Goal: Transaction & Acquisition: Obtain resource

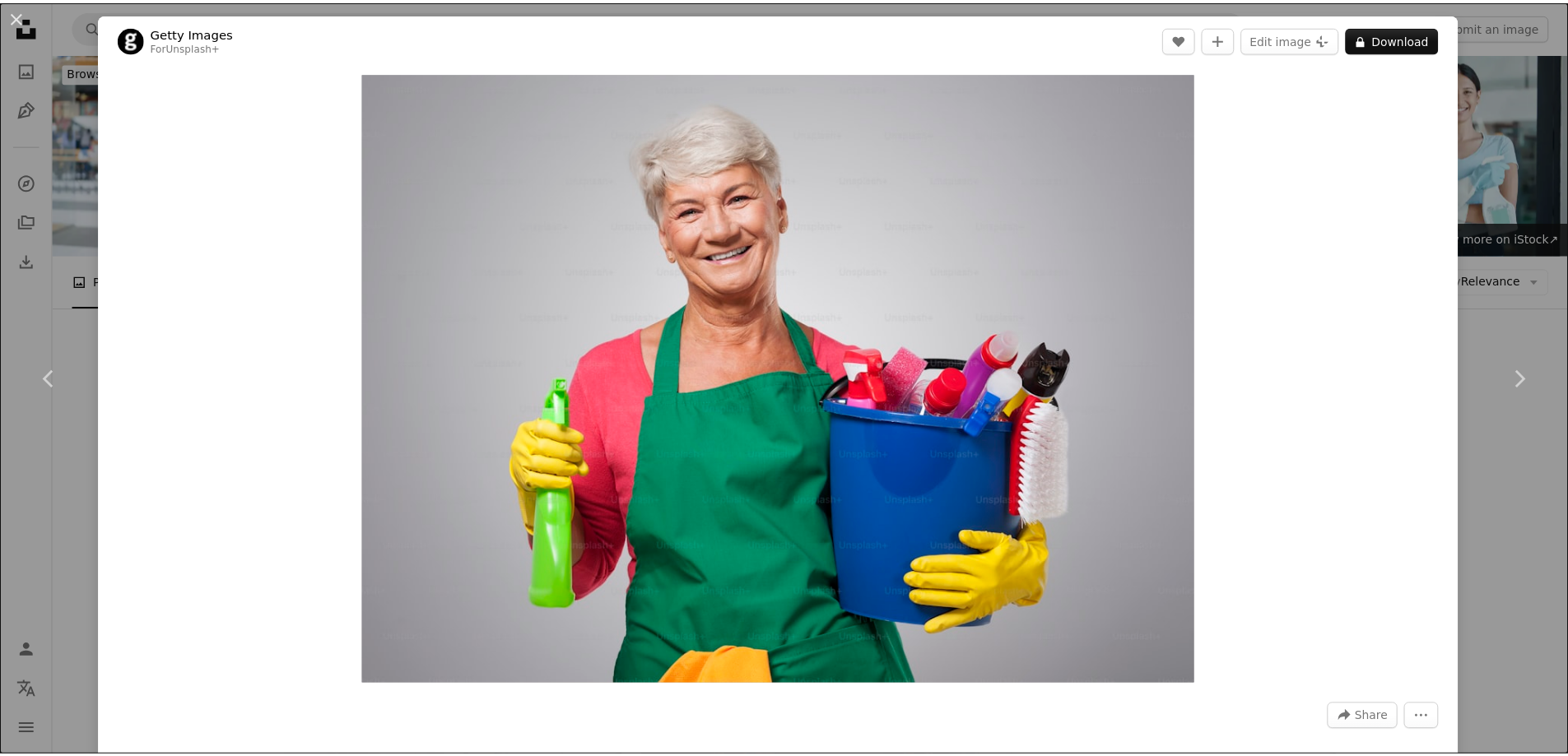
scroll to position [849, 0]
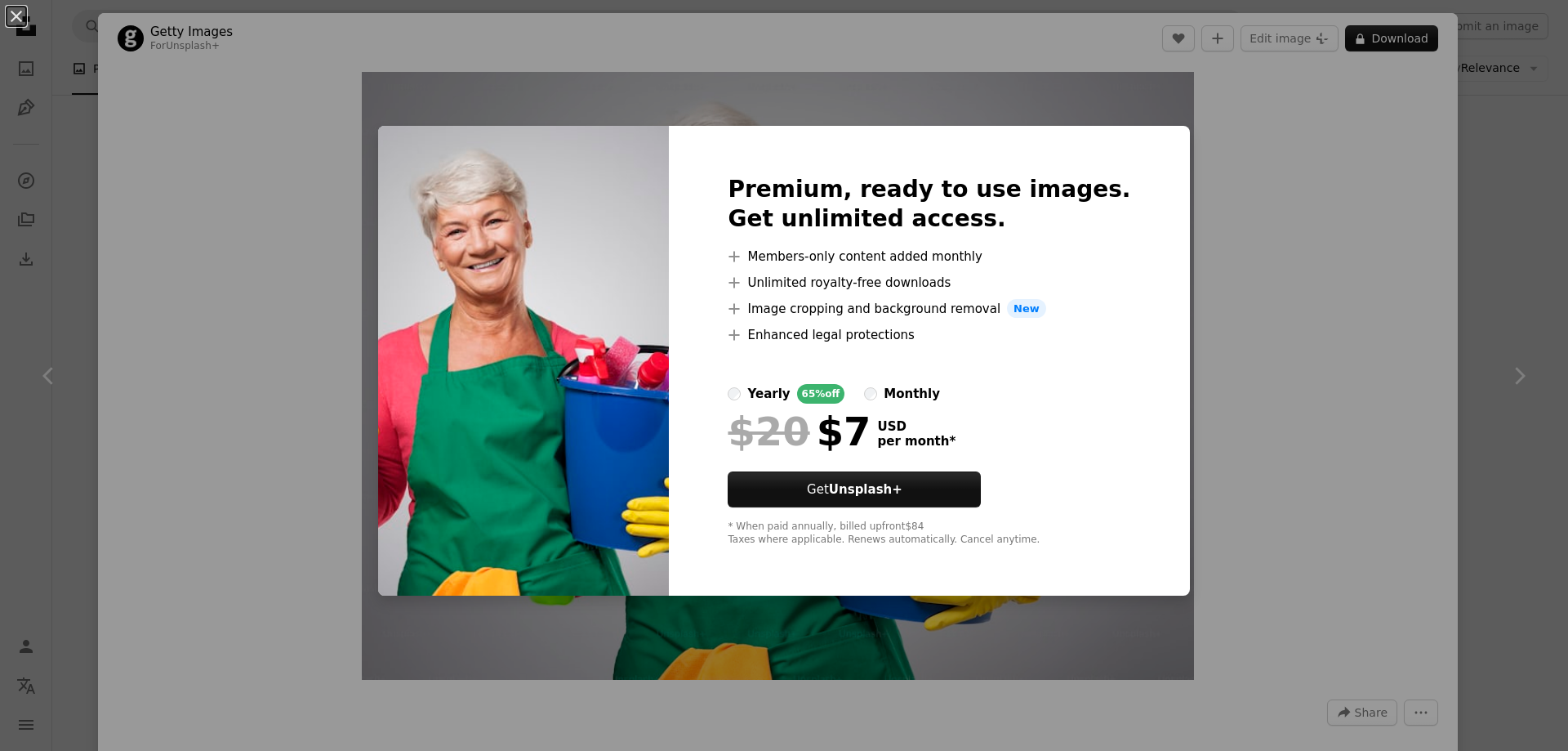
click at [1274, 137] on div "An X shape Premium, ready to use images. Get unlimited access. A plus sign Memb…" at bounding box center [784, 376] width 1568 height 751
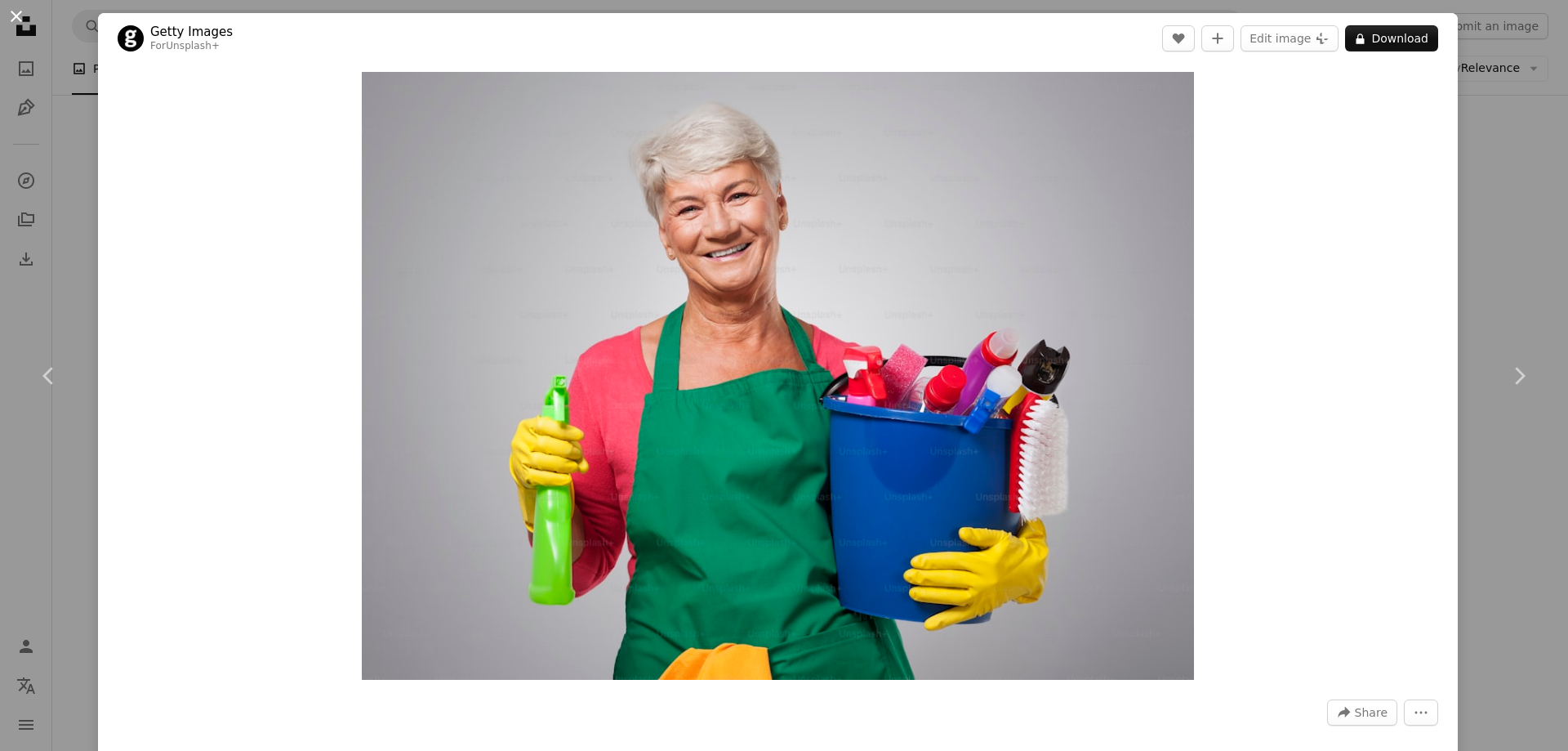
click at [21, 18] on button "An X shape" at bounding box center [16, 16] width 19 height 19
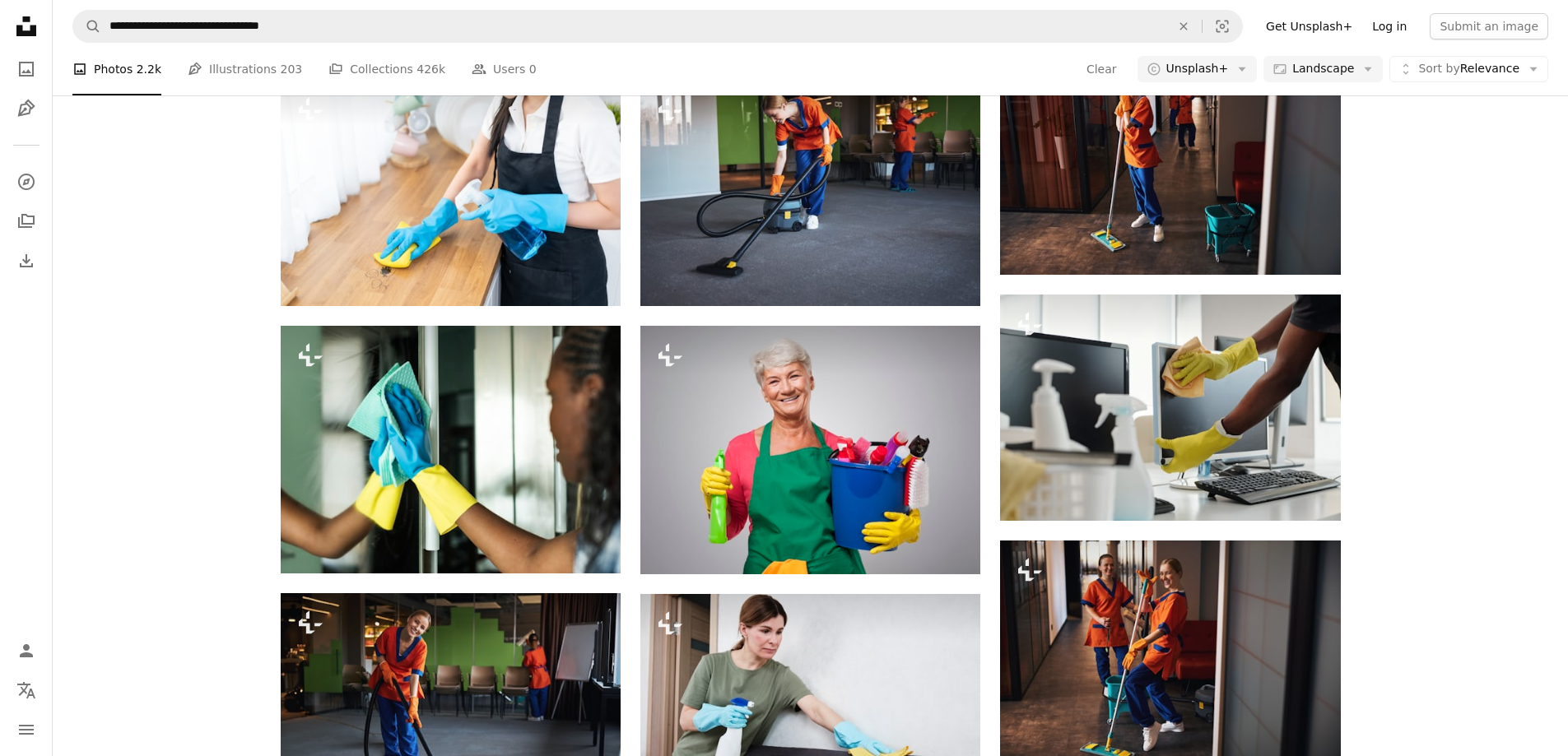
click at [1405, 32] on link "Log in" at bounding box center [1390, 25] width 54 height 26
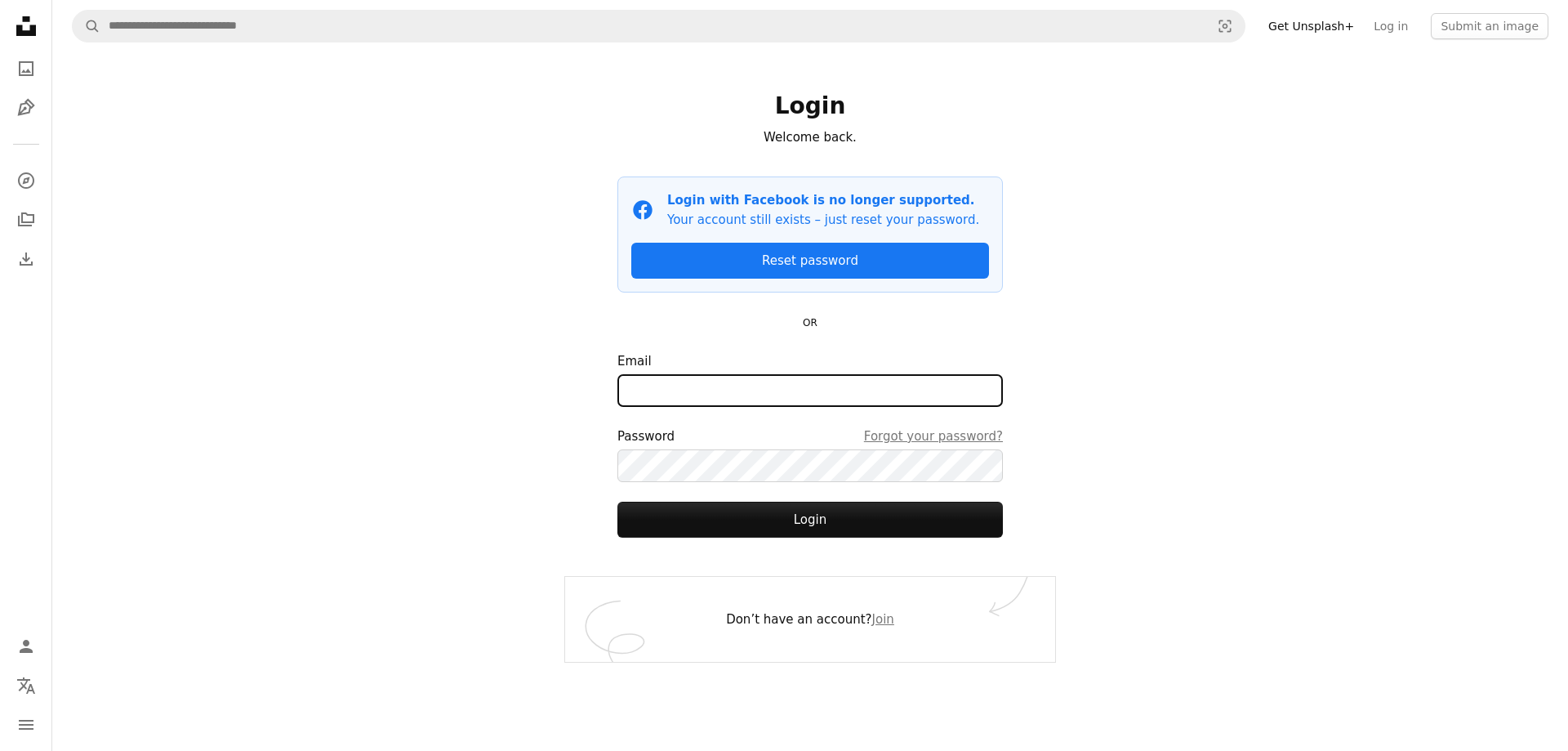
type input "**********"
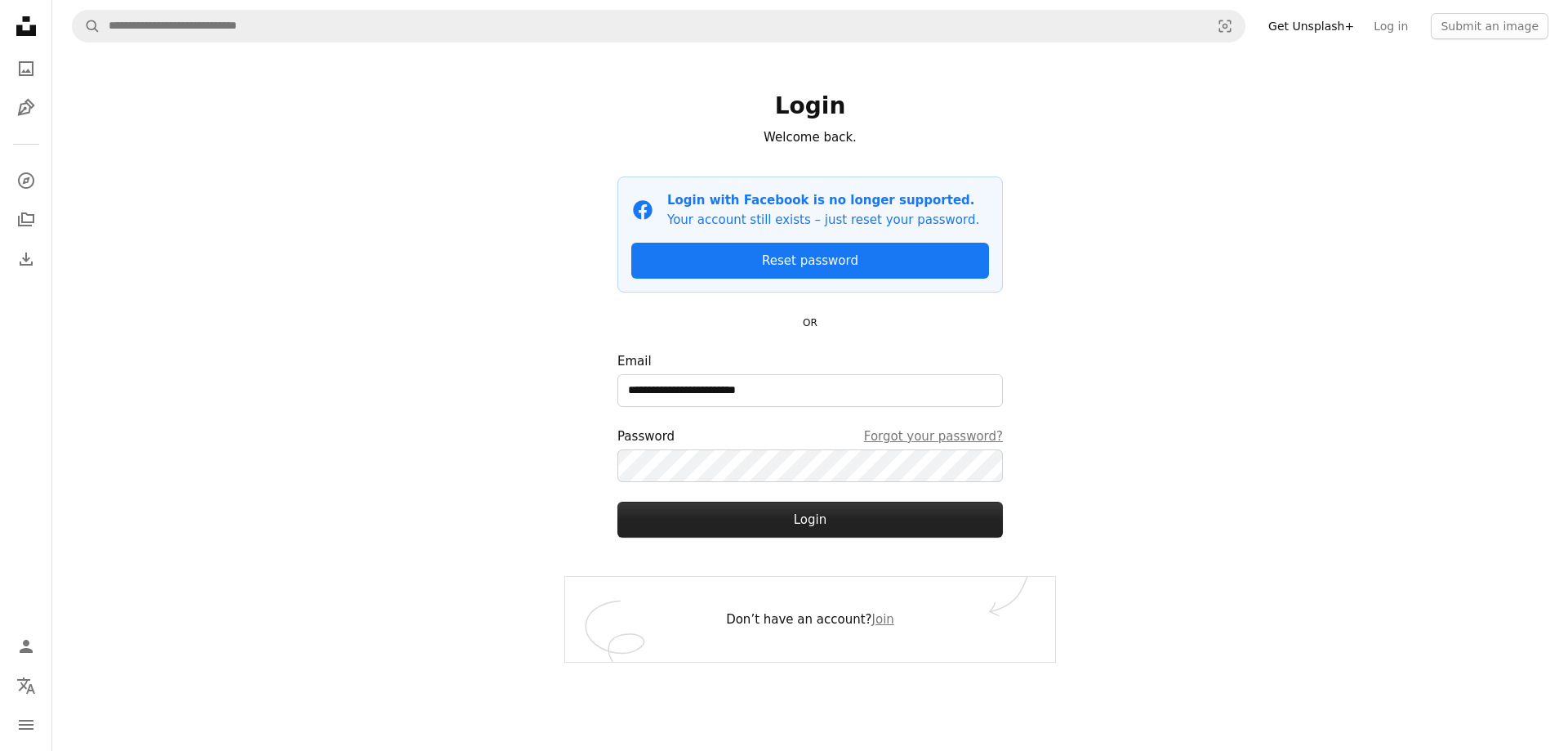
click at [778, 516] on button "Login" at bounding box center [810, 520] width 385 height 36
